Goal: Task Accomplishment & Management: Use online tool/utility

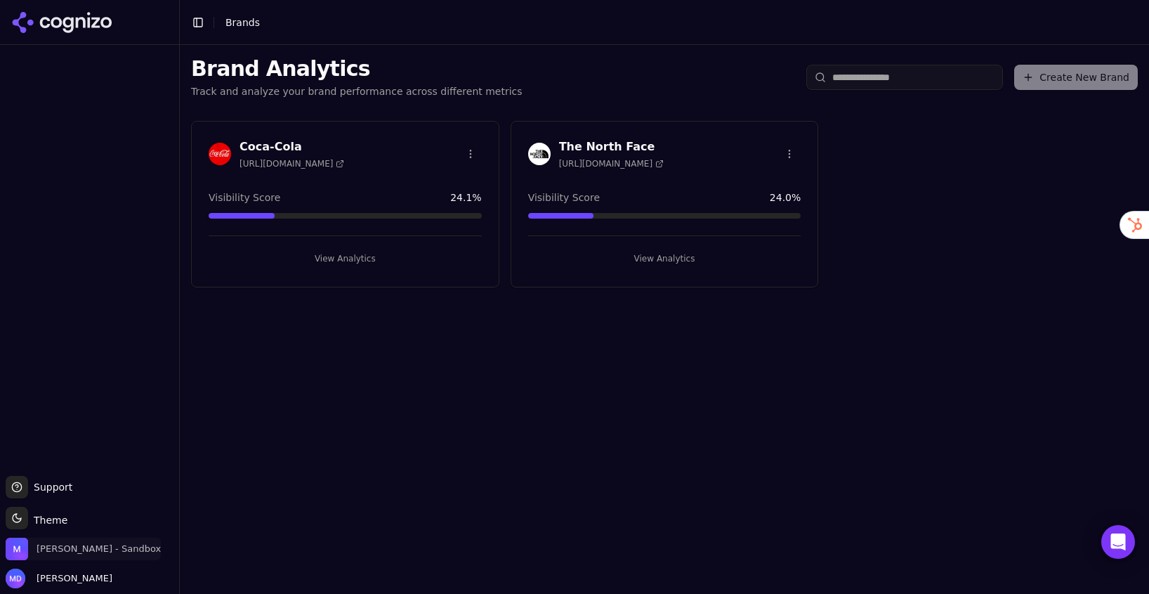
click at [100, 548] on span "Melissa Dowd - Sandbox" at bounding box center [99, 548] width 124 height 13
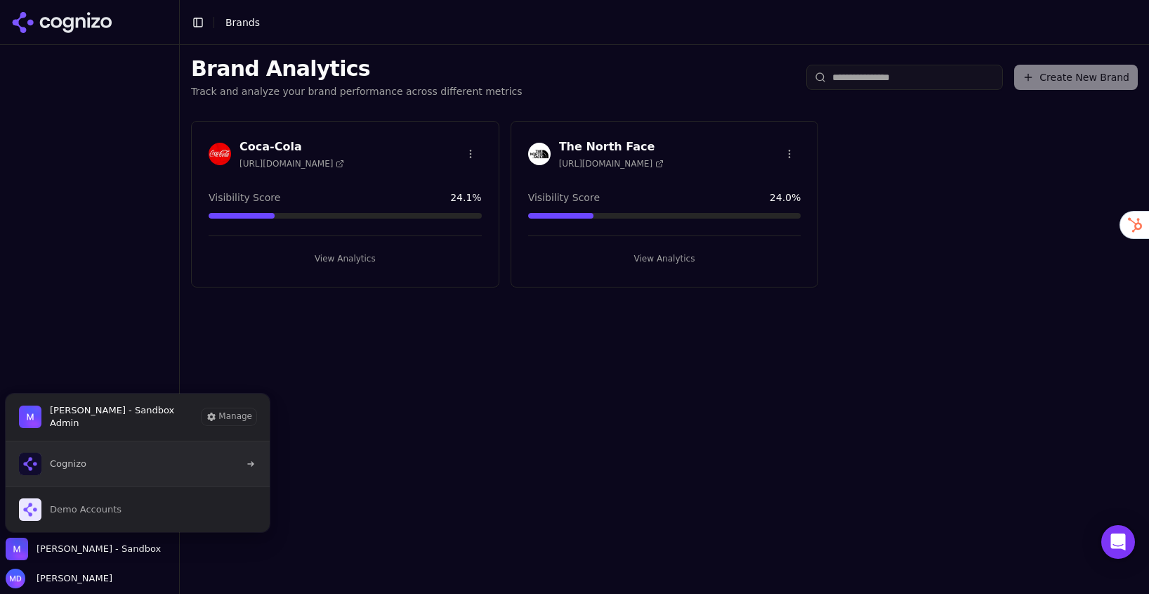
click at [97, 467] on button "Cognizo" at bounding box center [138, 463] width 266 height 45
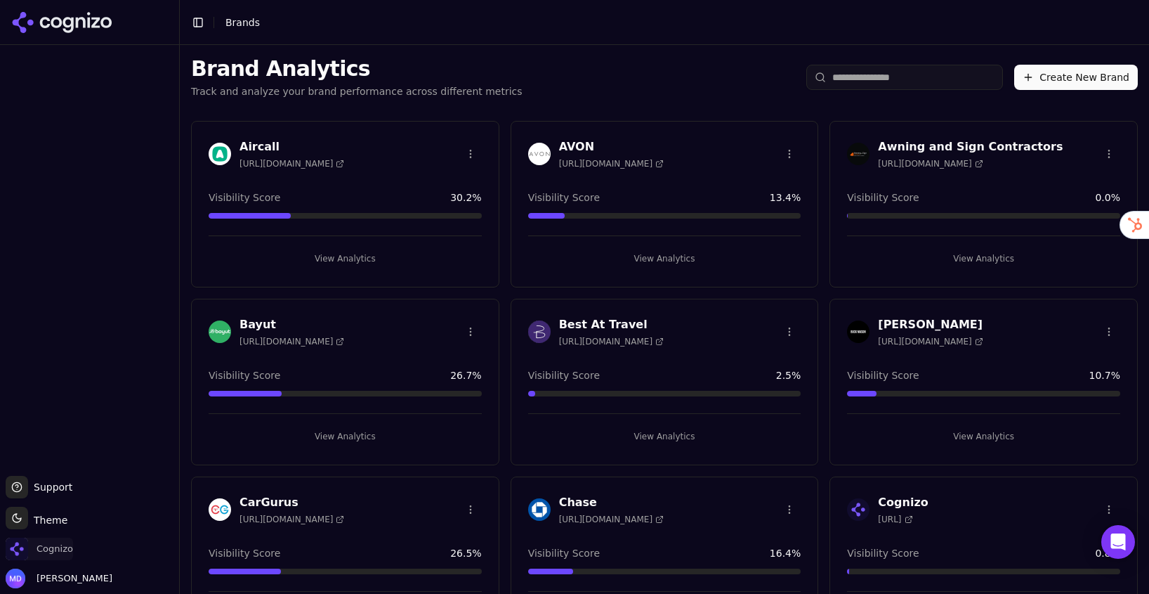
click at [59, 554] on span "Cognizo" at bounding box center [55, 548] width 37 height 13
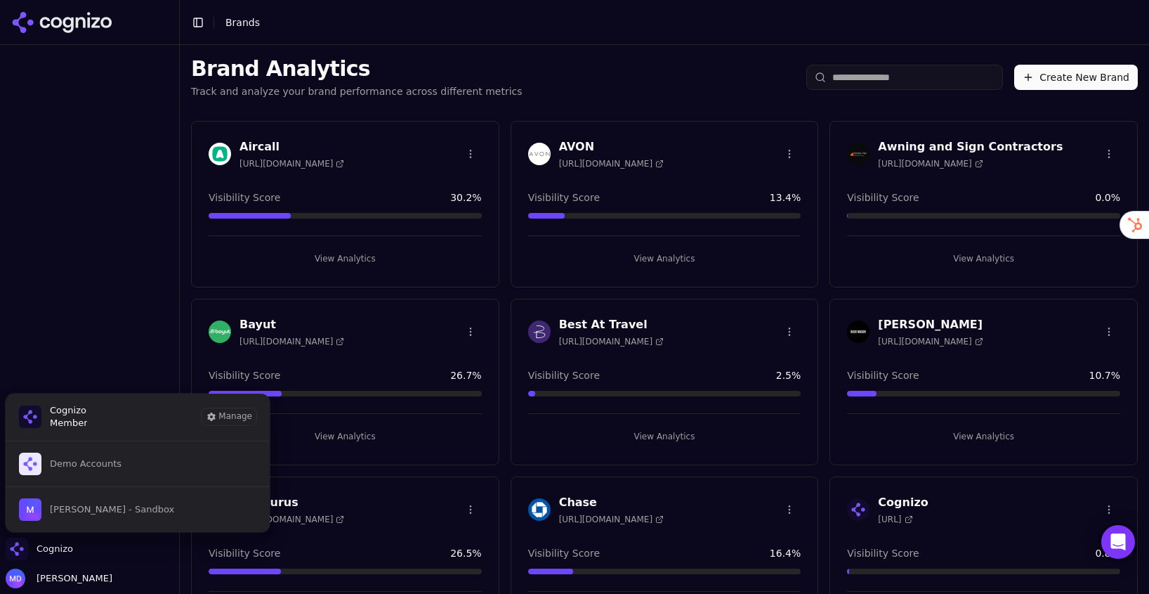
click at [868, 76] on input "search" at bounding box center [905, 77] width 197 height 25
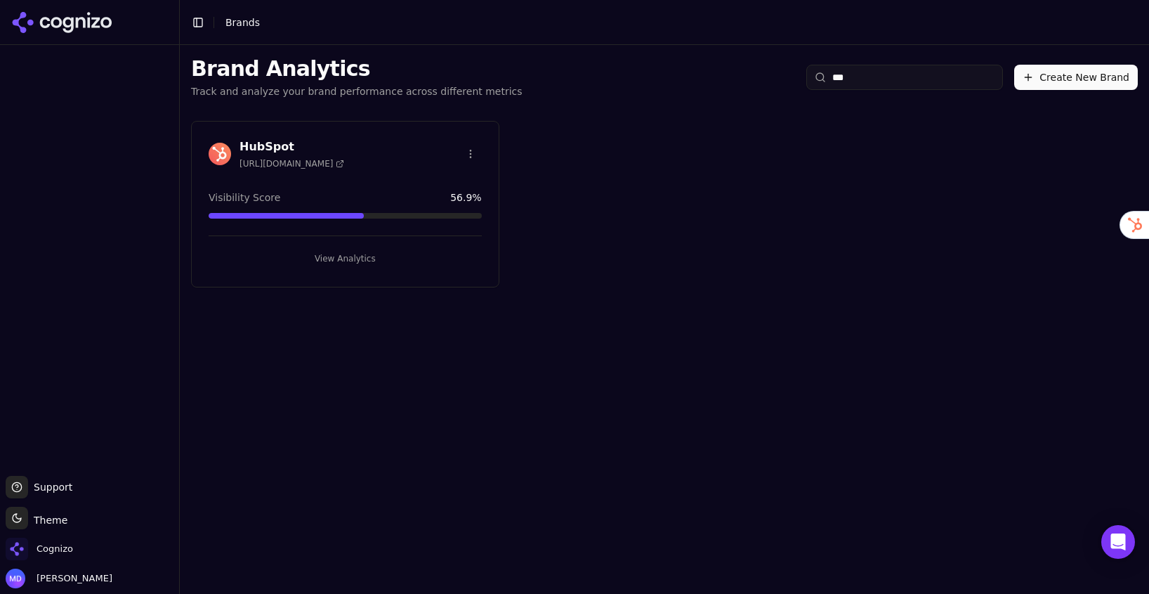
type input "***"
click at [348, 253] on button "View Analytics" at bounding box center [345, 258] width 273 height 22
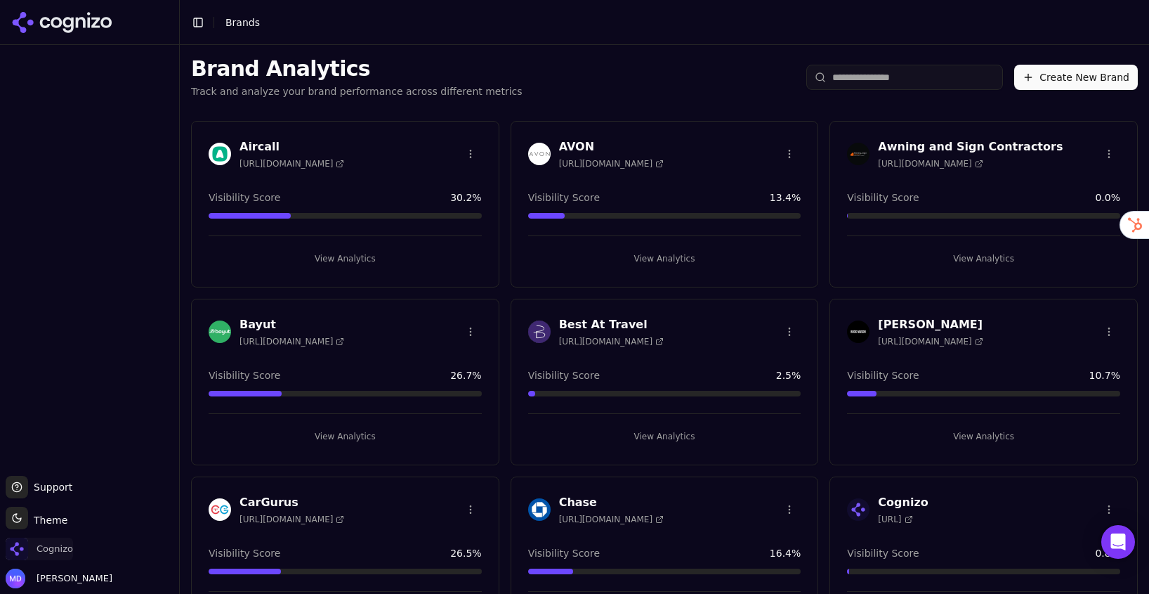
click at [53, 551] on span "Cognizo" at bounding box center [55, 548] width 37 height 13
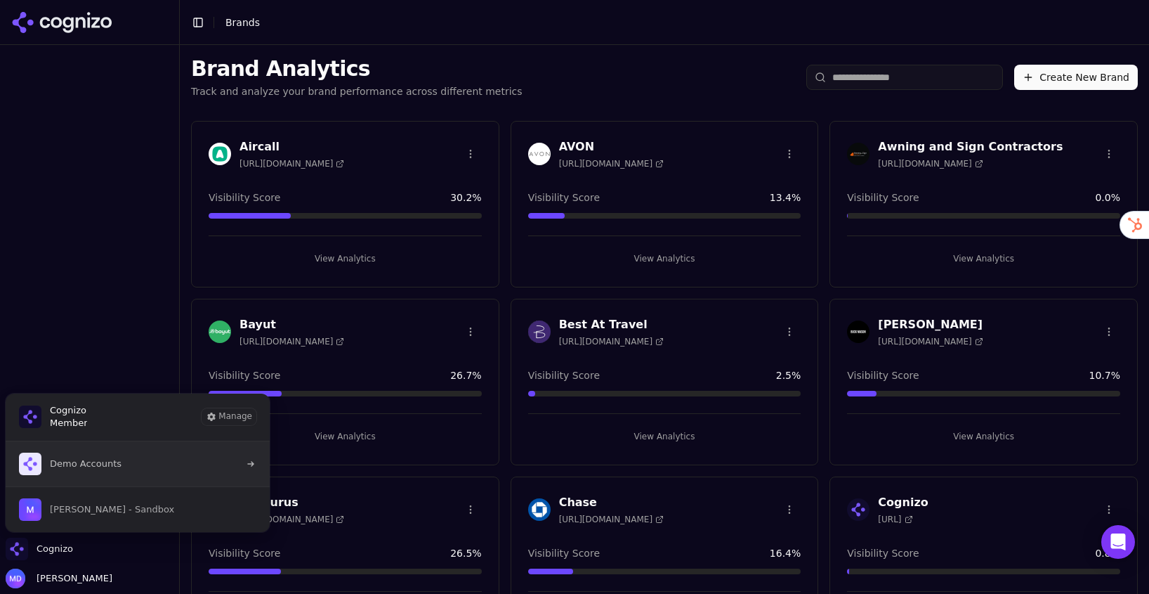
click at [90, 477] on button "Demo Accounts" at bounding box center [138, 463] width 266 height 45
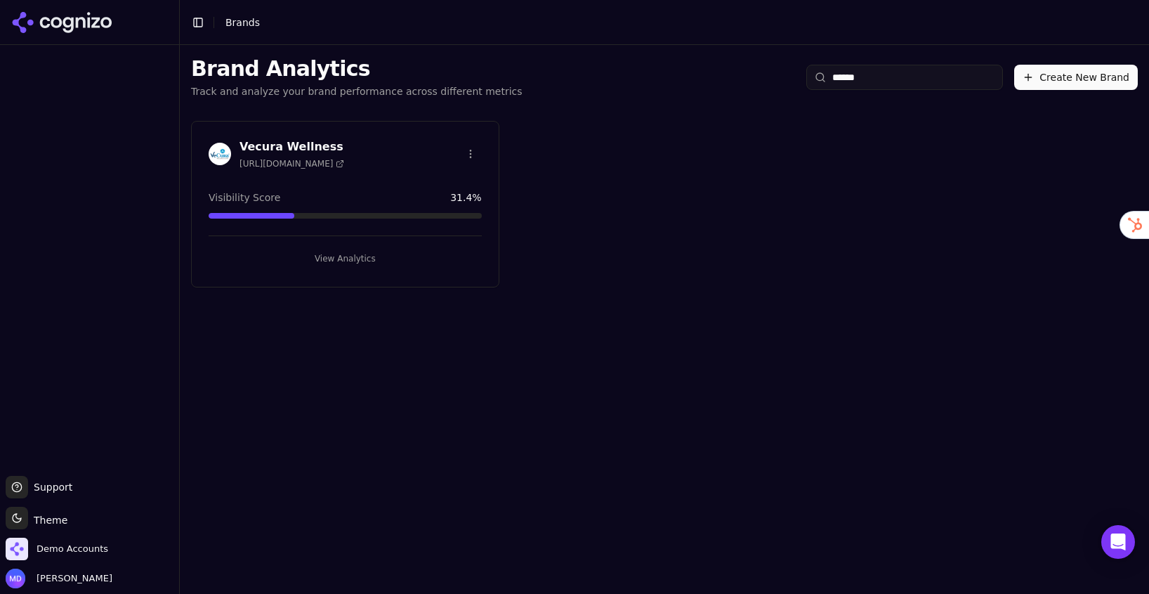
type input "******"
click at [355, 256] on button "View Analytics" at bounding box center [345, 258] width 273 height 22
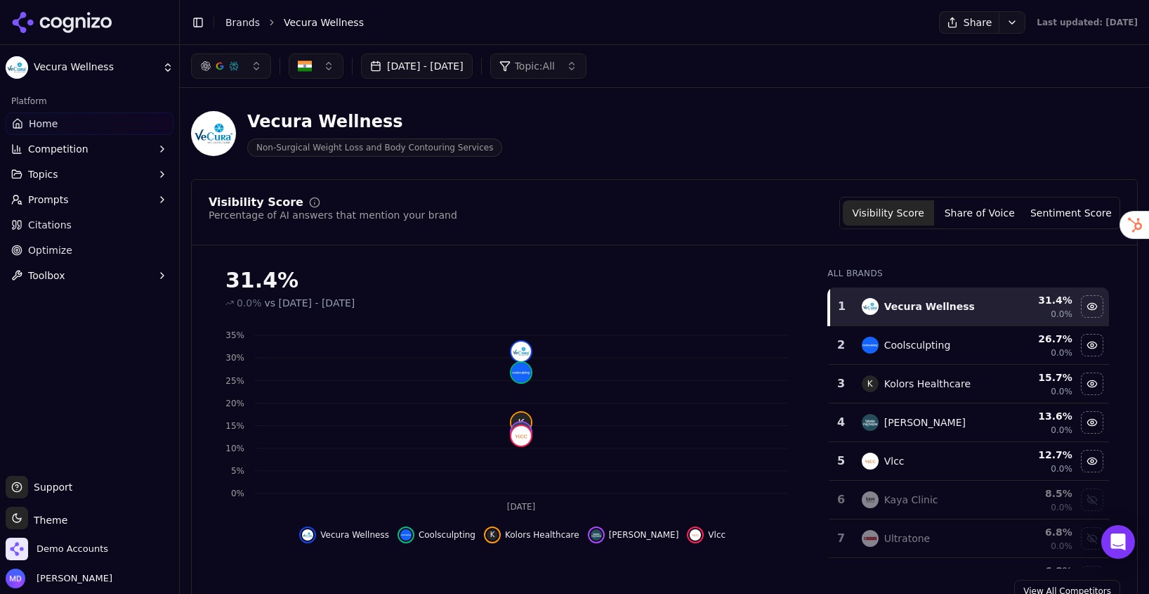
click at [45, 242] on link "Optimize" at bounding box center [90, 250] width 168 height 22
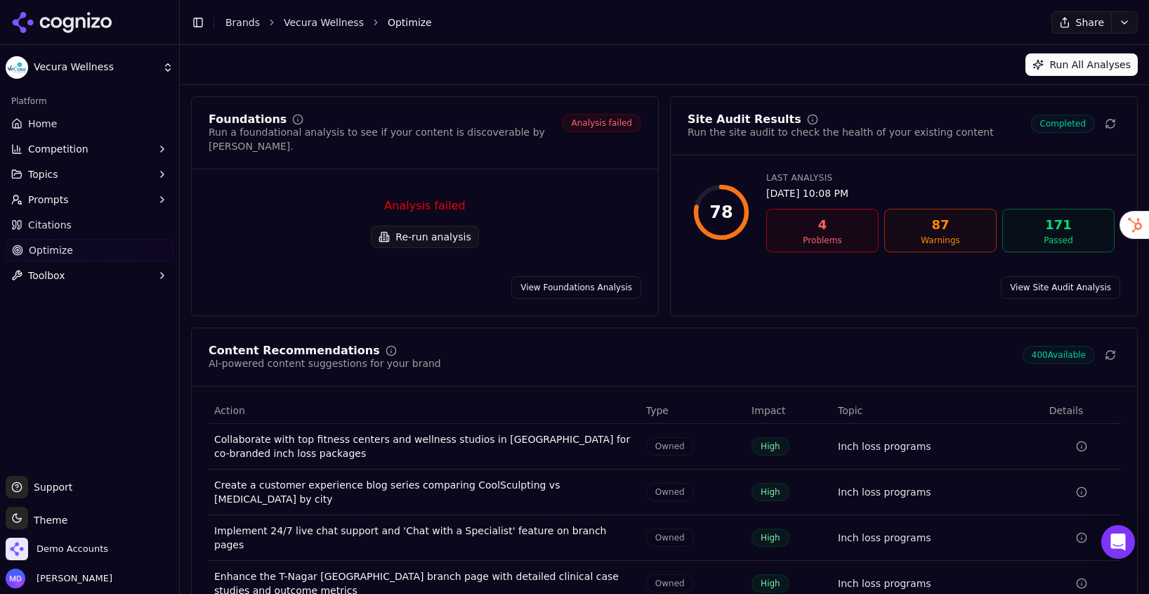
click at [424, 227] on button "Re-run analysis" at bounding box center [424, 237] width 107 height 22
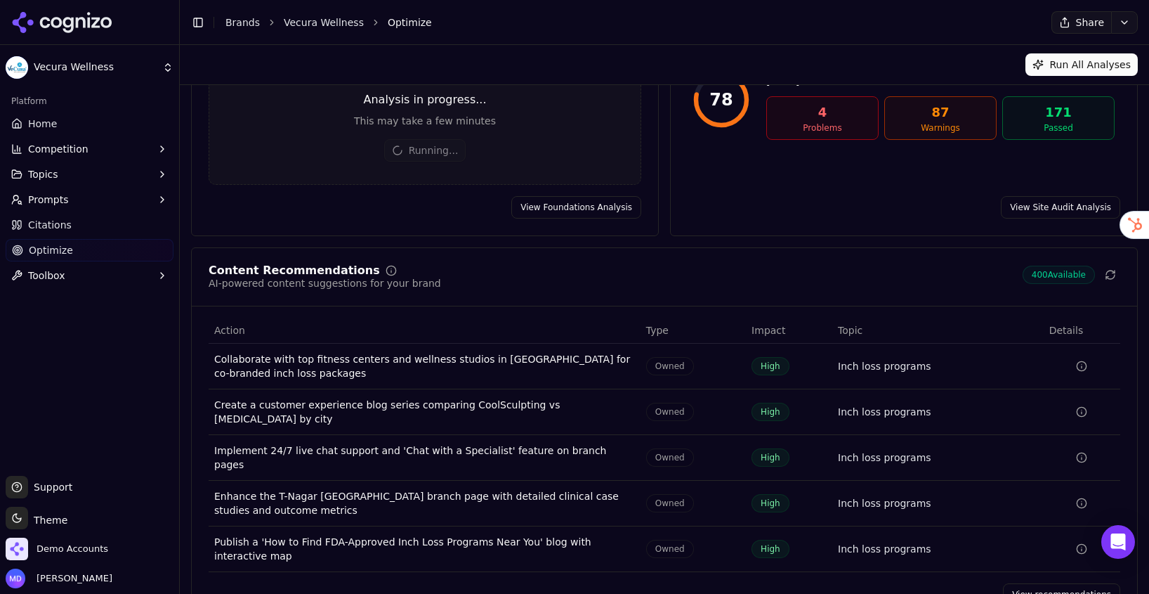
scroll to position [120, 0]
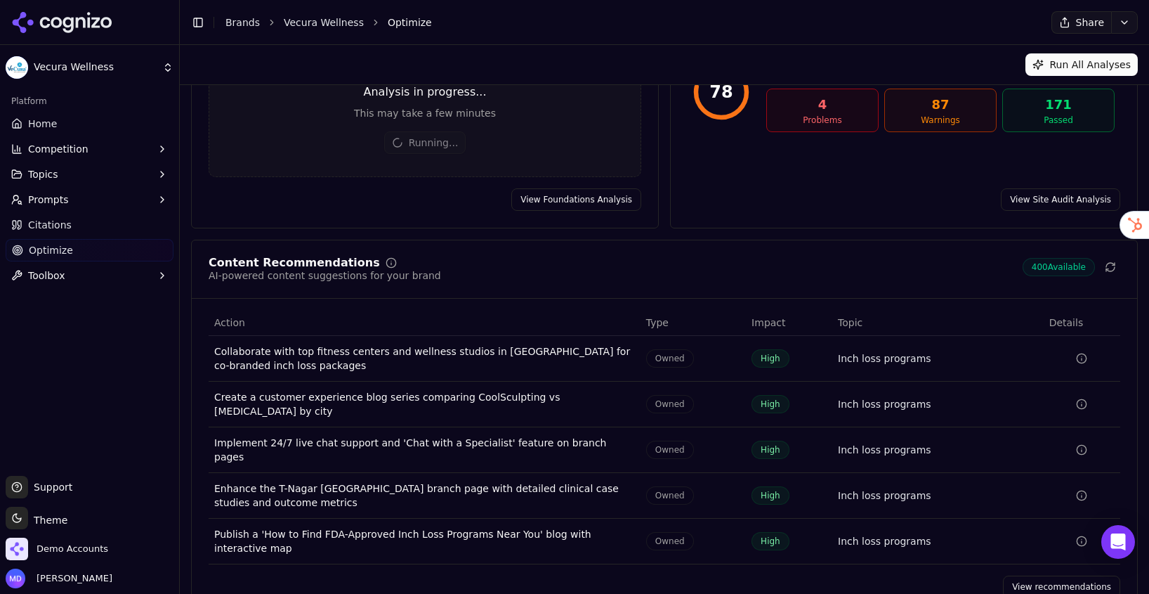
click at [1030, 575] on link "View recommendations" at bounding box center [1061, 586] width 117 height 22
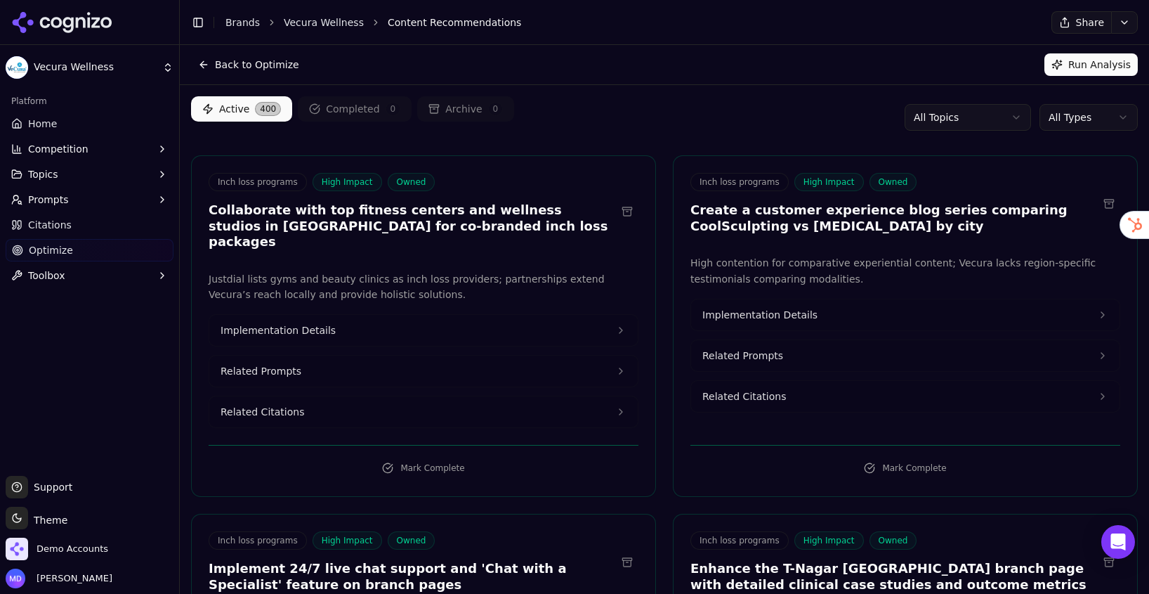
click at [1080, 107] on html "Vecura Wellness Platform Home Competition Topics Prompts Citations Optimize Too…" at bounding box center [574, 297] width 1149 height 594
click at [1080, 113] on html "Vecura Wellness Platform Home Competition Topics Prompts Citations Optimize Too…" at bounding box center [574, 297] width 1149 height 594
click at [74, 123] on link "Home" at bounding box center [90, 123] width 168 height 22
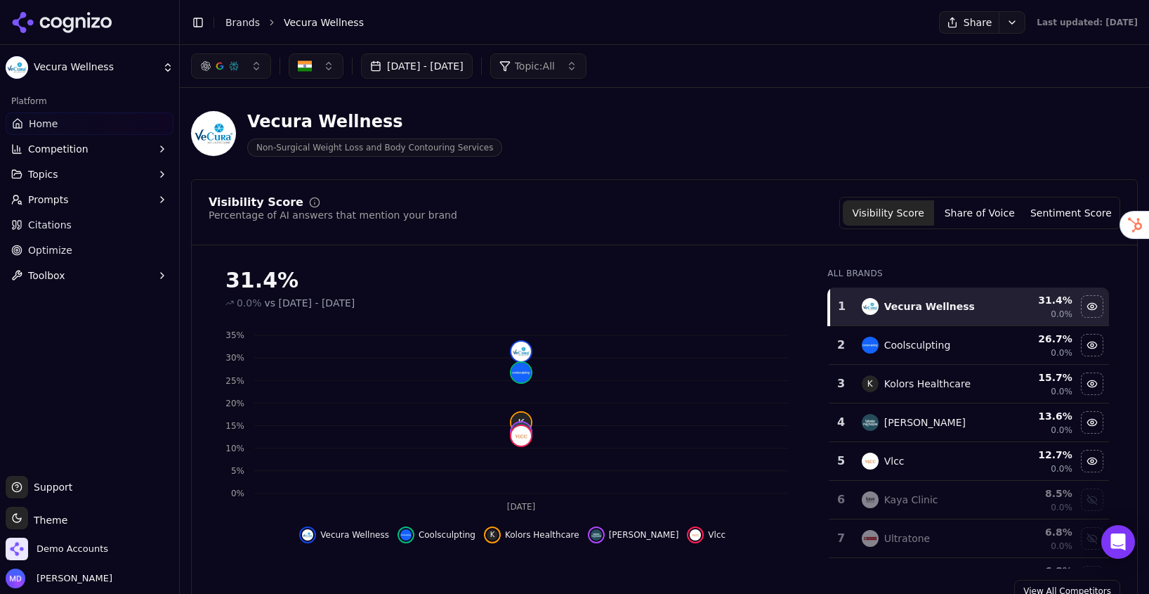
click at [42, 247] on span "Optimize" at bounding box center [50, 250] width 44 height 14
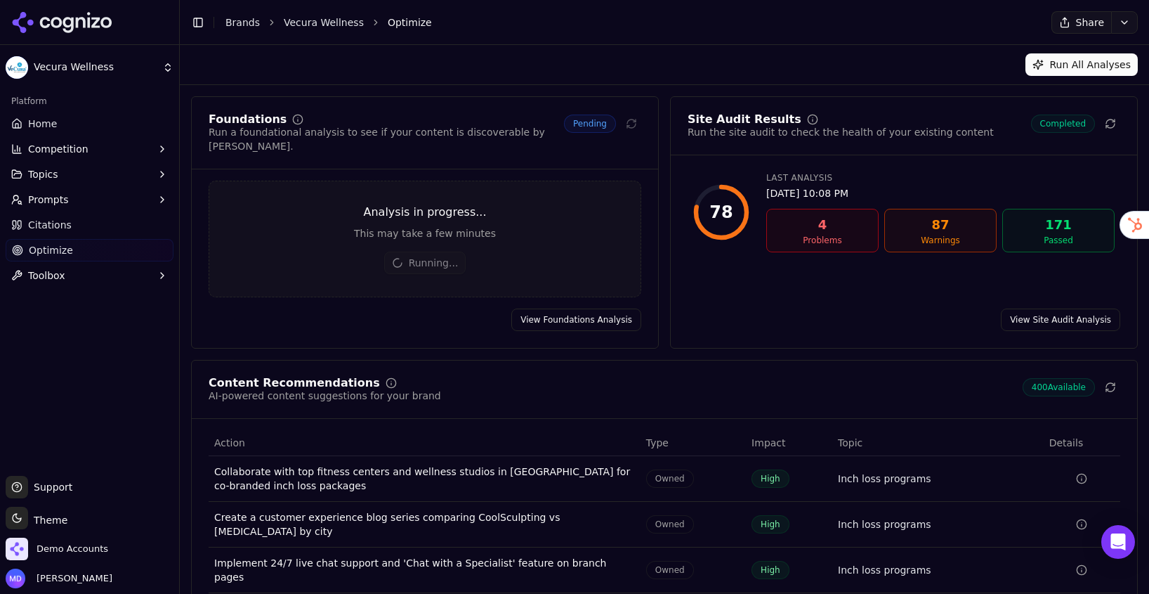
click at [52, 123] on span "Home" at bounding box center [42, 124] width 29 height 14
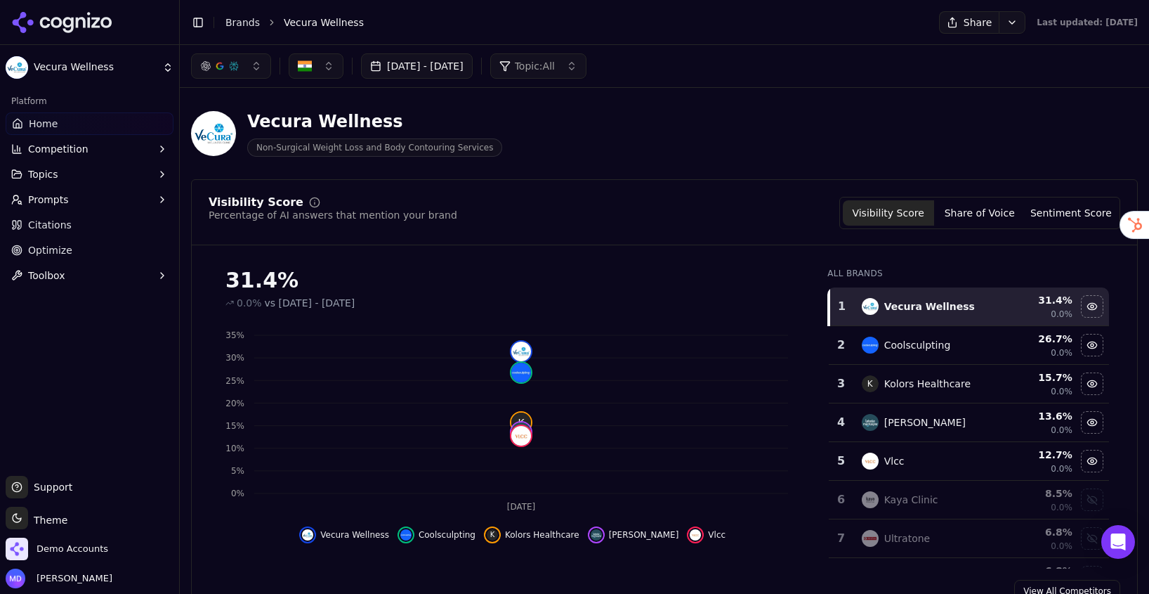
click at [46, 204] on span "Prompts" at bounding box center [48, 199] width 41 height 14
click at [49, 222] on span "Active" at bounding box center [90, 222] width 122 height 14
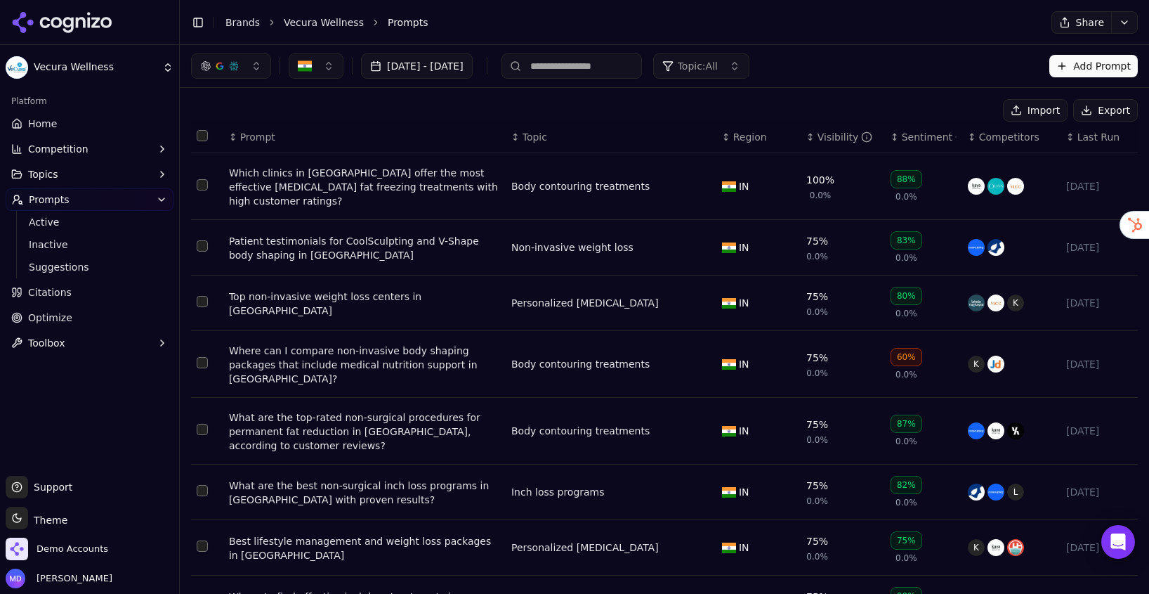
click at [34, 129] on span "Home" at bounding box center [42, 124] width 29 height 14
